Goal: Transaction & Acquisition: Purchase product/service

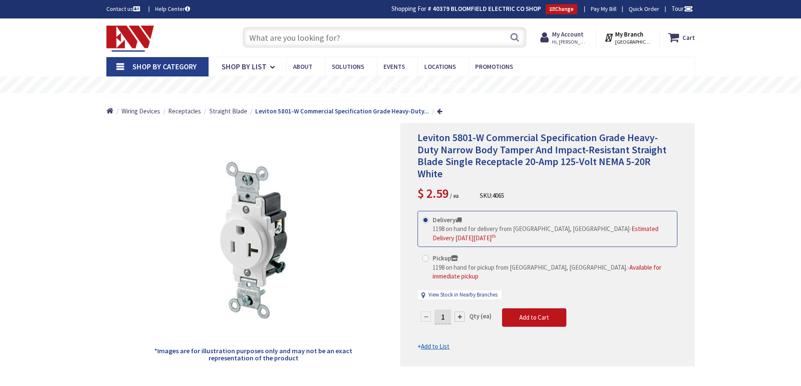
click at [341, 37] on input "text" at bounding box center [384, 37] width 284 height 21
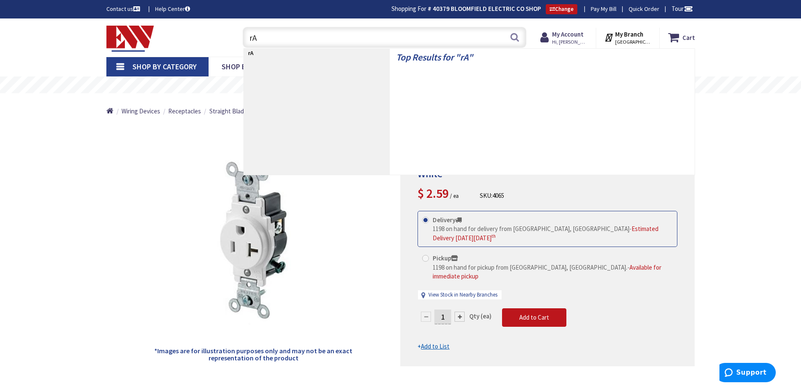
type input "r"
type input "R"
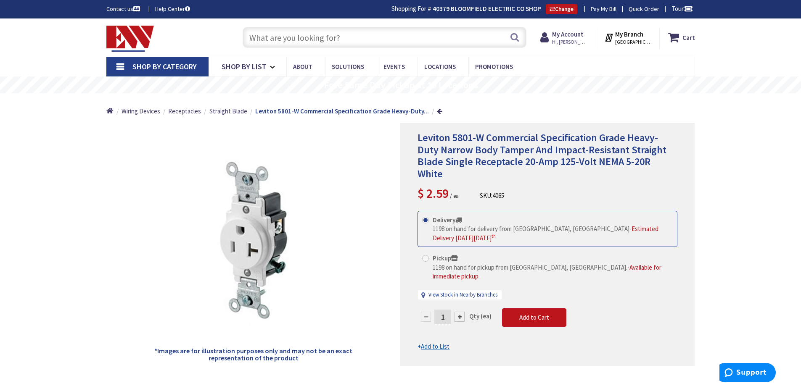
click at [298, 37] on input "text" at bounding box center [384, 37] width 284 height 21
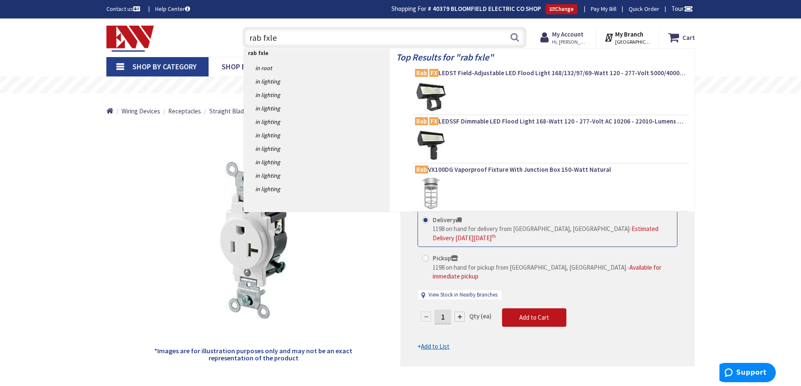
type input "rab fxled"
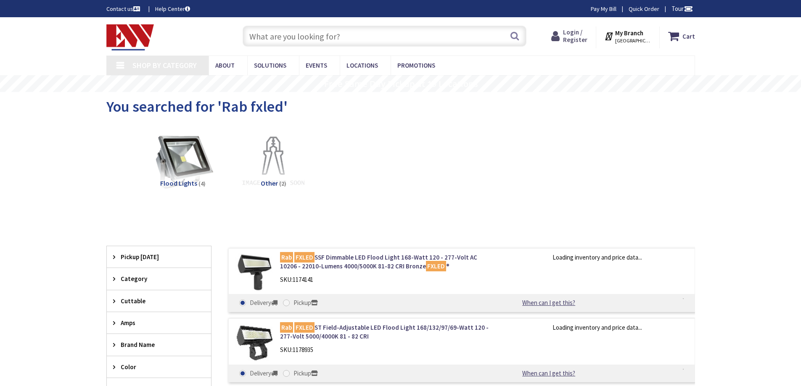
click at [584, 34] on span "Login / Register" at bounding box center [575, 36] width 24 height 16
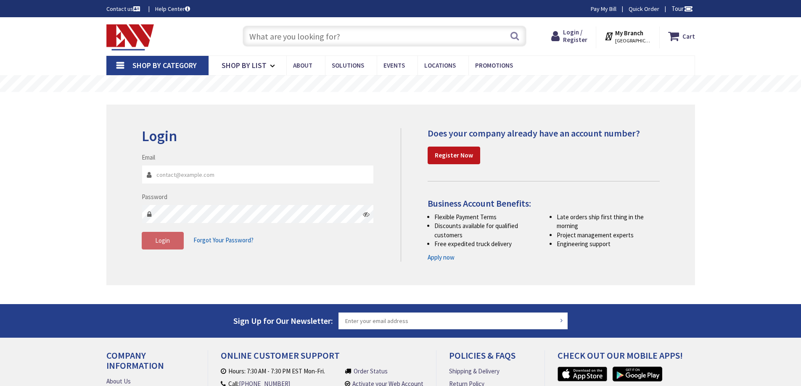
click at [256, 176] on input "Email" at bounding box center [258, 174] width 232 height 19
type input "[EMAIL_ADDRESS][DOMAIN_NAME]"
click at [174, 246] on button "Login" at bounding box center [163, 241] width 42 height 18
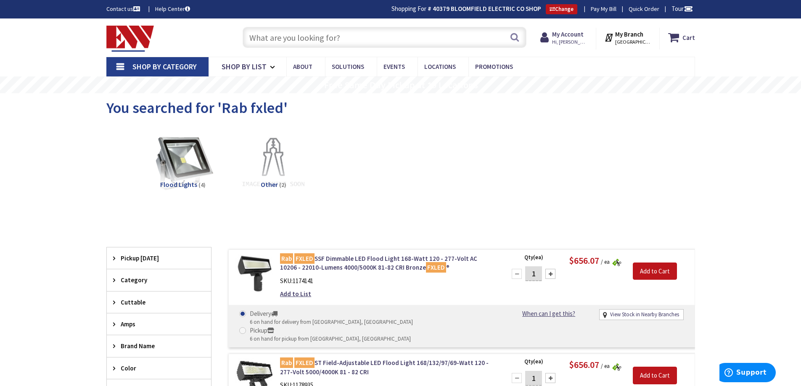
click at [281, 33] on input "text" at bounding box center [384, 37] width 284 height 21
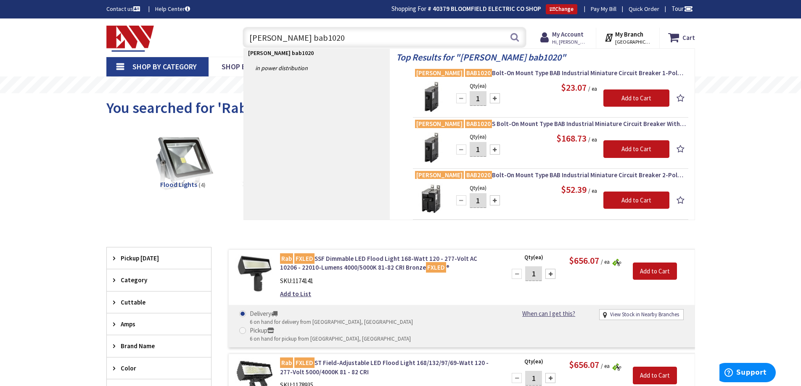
drag, startPoint x: 326, startPoint y: 40, endPoint x: 130, endPoint y: 55, distance: 196.4
click at [130, 55] on div "Skip to Content Toggle Nav eaton bab1020 eaton bab1020 Search Cart My Cart Close" at bounding box center [400, 37] width 630 height 38
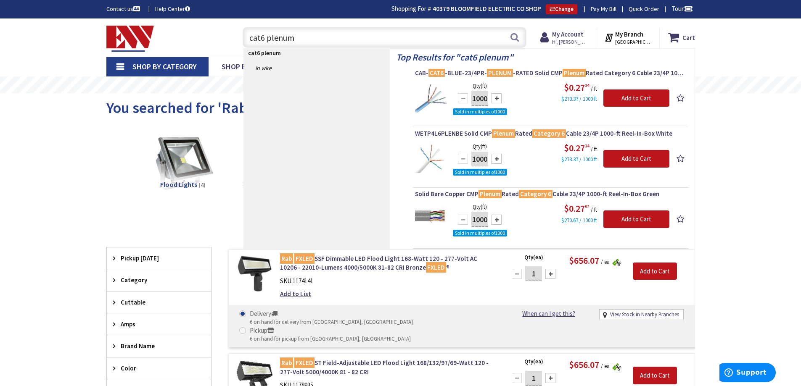
drag, startPoint x: 297, startPoint y: 39, endPoint x: 179, endPoint y: 42, distance: 117.7
click at [184, 42] on div "Toggle Nav cat6 plenum cat6 plenum Search Cart My Cart Close" at bounding box center [400, 38] width 601 height 28
type input "ge 20a bolt on breaker"
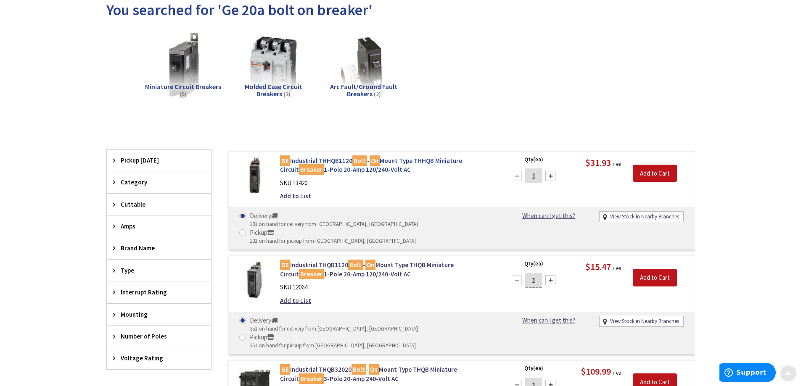
scroll to position [126, 0]
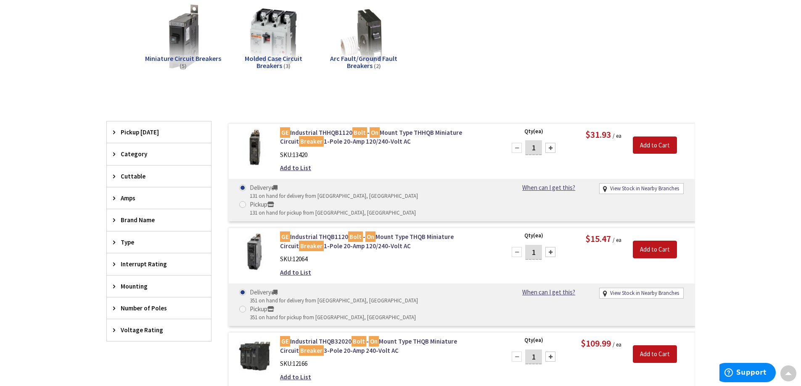
click at [503, 31] on div "Miniature Circuit Breakers (5) Molded Case Circuit Breakers (3) Arc Fault/Groun…" at bounding box center [400, 44] width 559 height 90
